Goal: Transaction & Acquisition: Purchase product/service

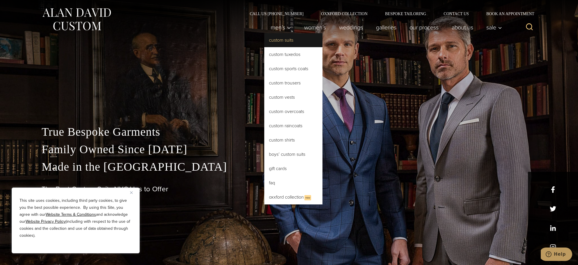
click at [275, 43] on link "Custom Suits" at bounding box center [293, 40] width 58 height 14
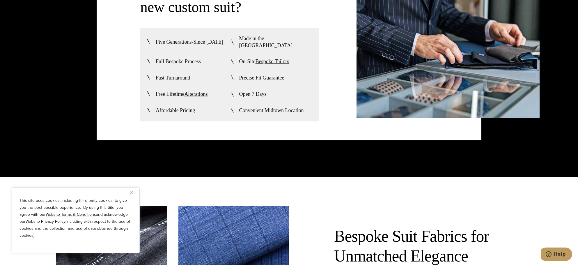
scroll to position [1716, 0]
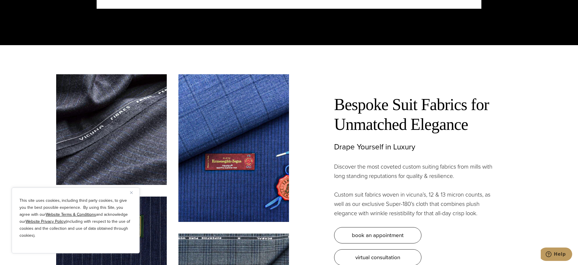
click at [134, 193] on button "Close" at bounding box center [133, 192] width 7 height 7
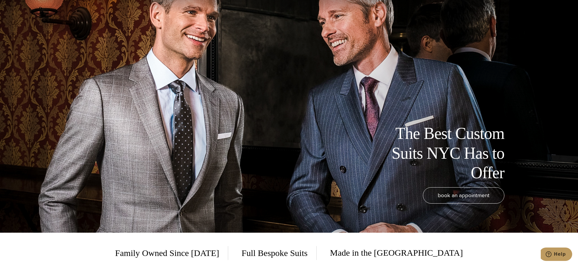
scroll to position [0, 0]
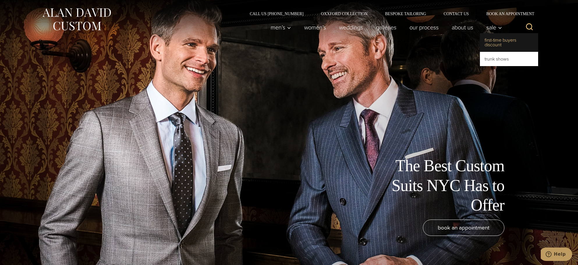
click at [487, 43] on link "First-Time Buyers Discount" at bounding box center [509, 42] width 58 height 19
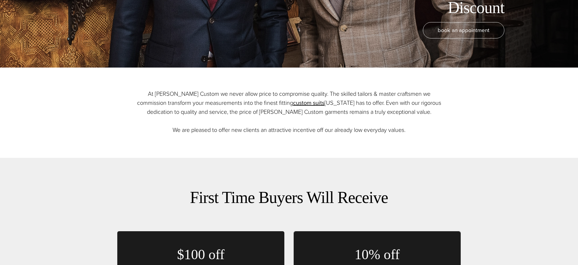
scroll to position [204, 0]
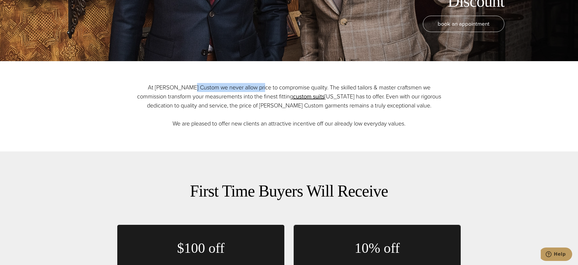
drag, startPoint x: 176, startPoint y: 90, endPoint x: 248, endPoint y: 91, distance: 71.9
click at [248, 91] on p "At Alan David Custom we never allow price to compromise quality. The skilled ta…" at bounding box center [289, 105] width 308 height 45
drag, startPoint x: 248, startPoint y: 91, endPoint x: 191, endPoint y: 87, distance: 56.8
click at [192, 86] on p "At Alan David Custom we never allow price to compromise quality. The skilled ta…" at bounding box center [289, 105] width 308 height 45
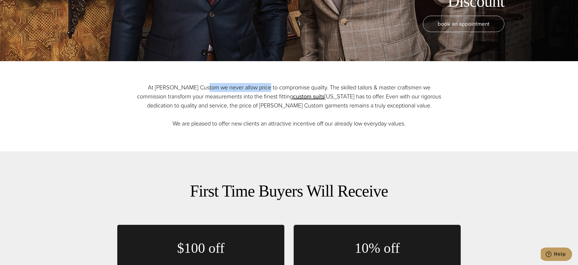
click at [191, 87] on p "At Alan David Custom we never allow price to compromise quality. The skilled ta…" at bounding box center [289, 105] width 308 height 45
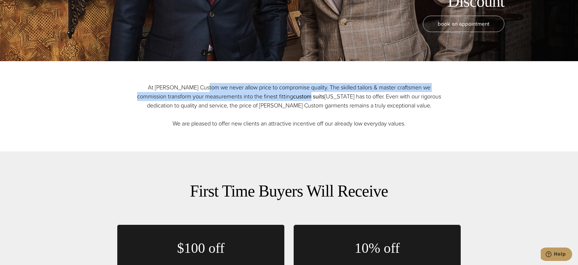
drag, startPoint x: 191, startPoint y: 87, endPoint x: 269, endPoint y: 94, distance: 78.0
click at [269, 94] on p "At Alan David Custom we never allow price to compromise quality. The skilled ta…" at bounding box center [289, 105] width 308 height 45
click at [277, 85] on p "At Alan David Custom we never allow price to compromise quality. The skilled ta…" at bounding box center [289, 105] width 308 height 45
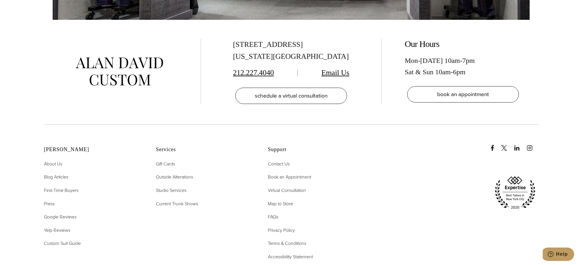
scroll to position [1338, 0]
